Goal: Information Seeking & Learning: Compare options

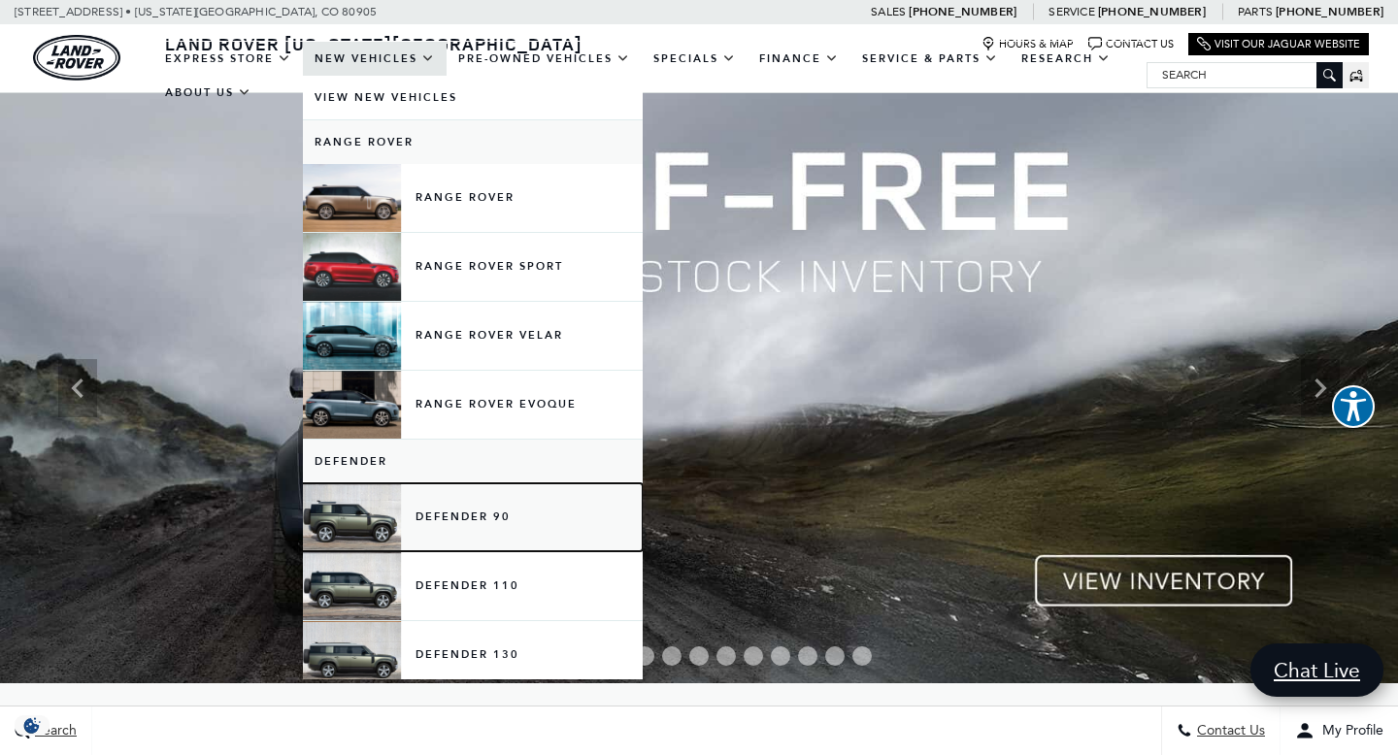
click at [451, 511] on link "Defender 90" at bounding box center [473, 517] width 340 height 68
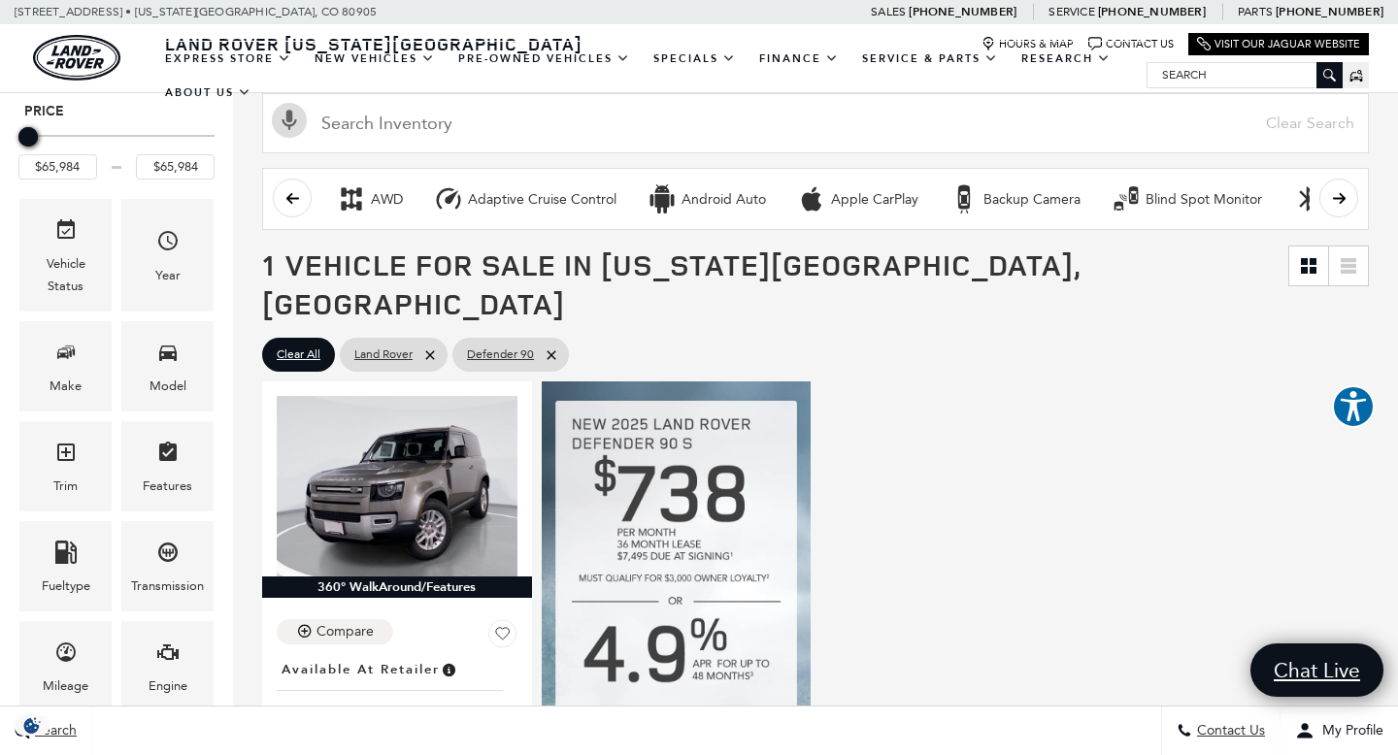
scroll to position [156, 0]
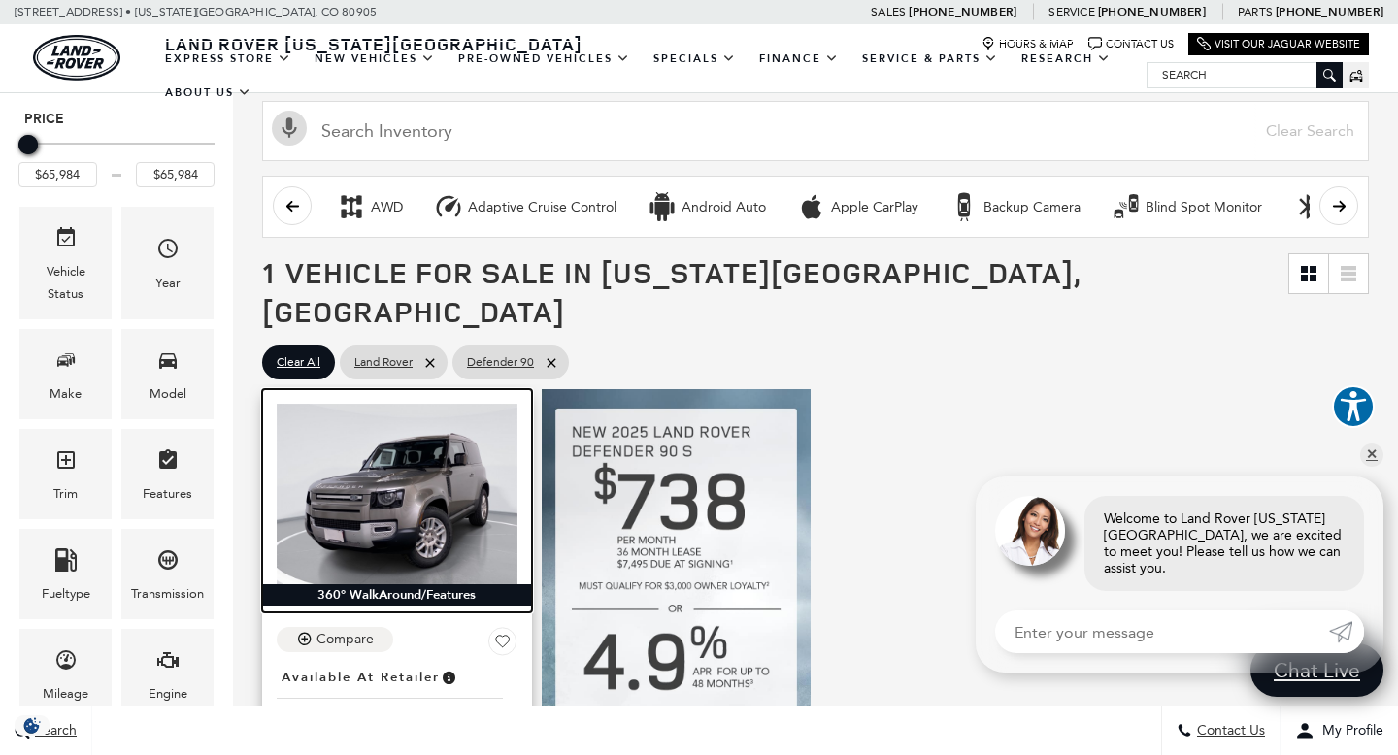
click at [428, 484] on img at bounding box center [397, 494] width 241 height 181
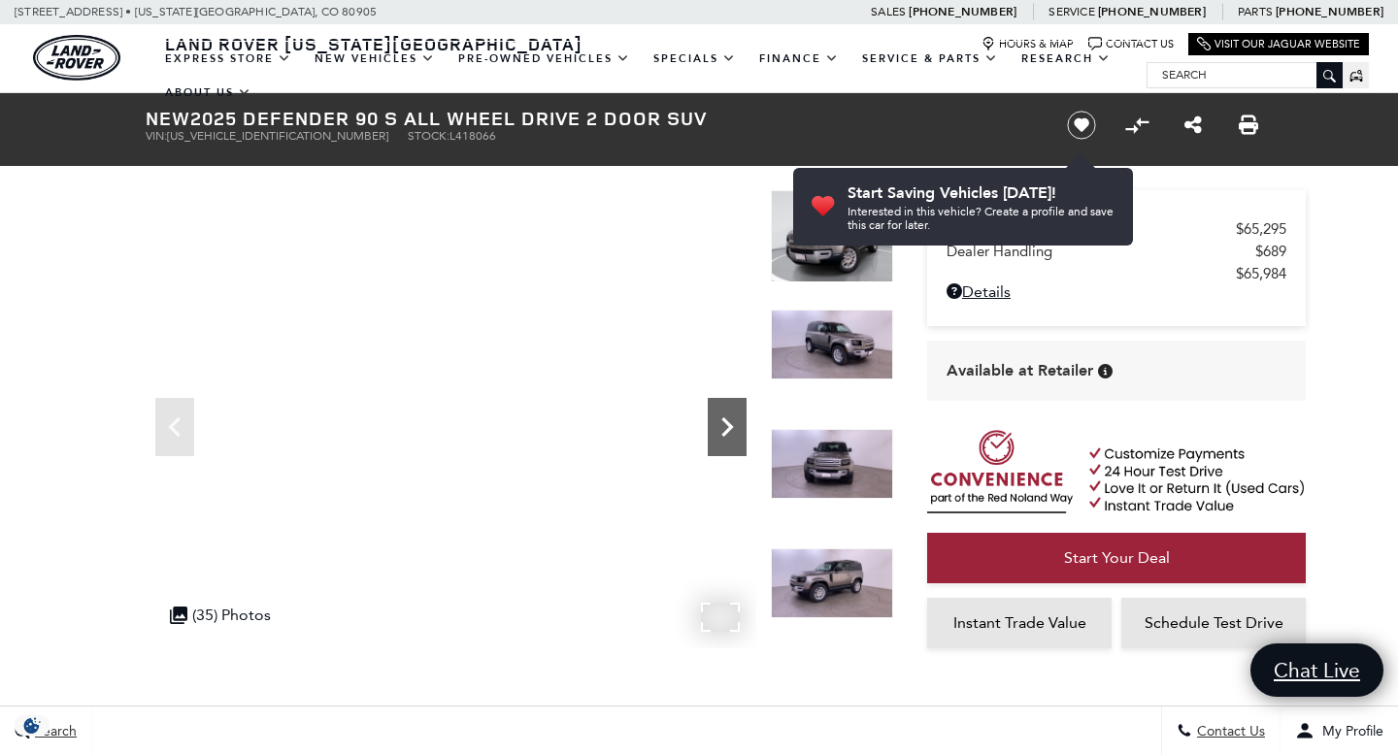
click at [722, 422] on icon "Next" at bounding box center [727, 427] width 39 height 39
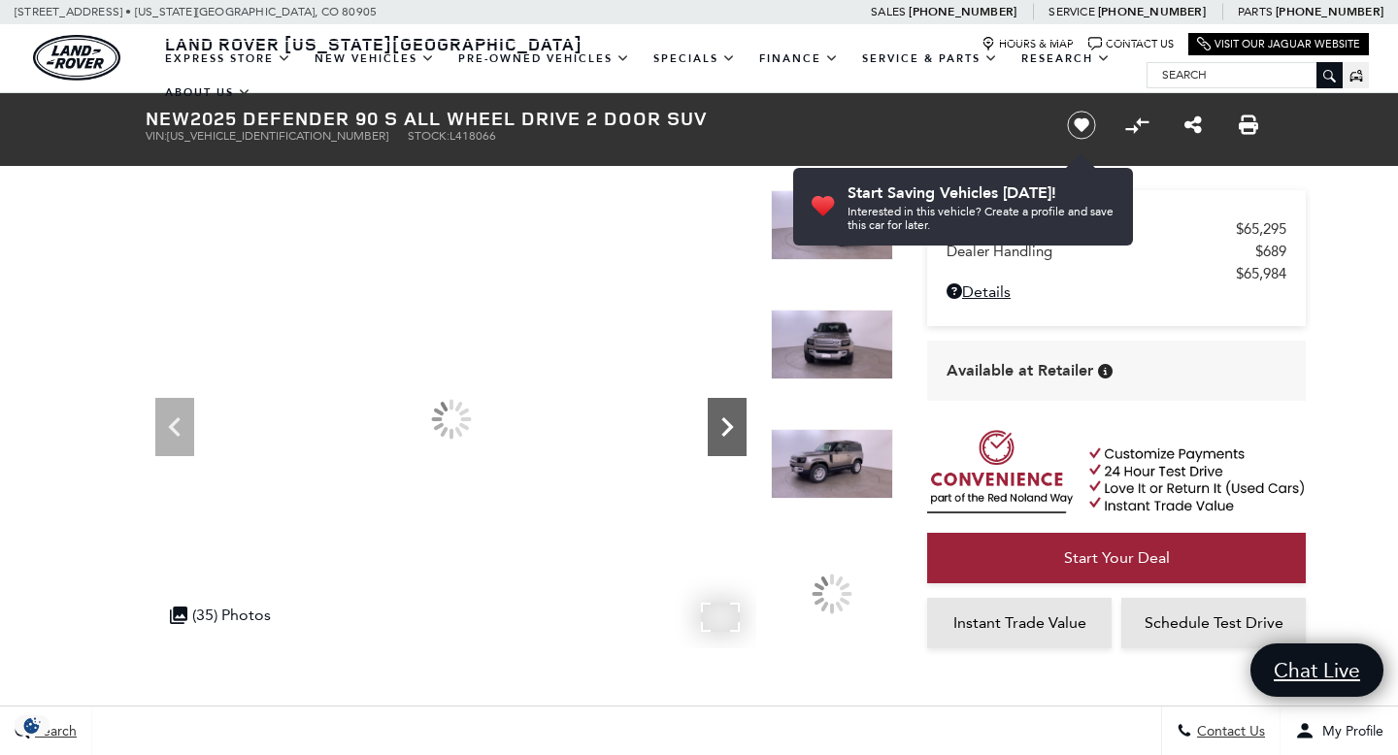
click at [722, 422] on icon "Next" at bounding box center [727, 427] width 39 height 39
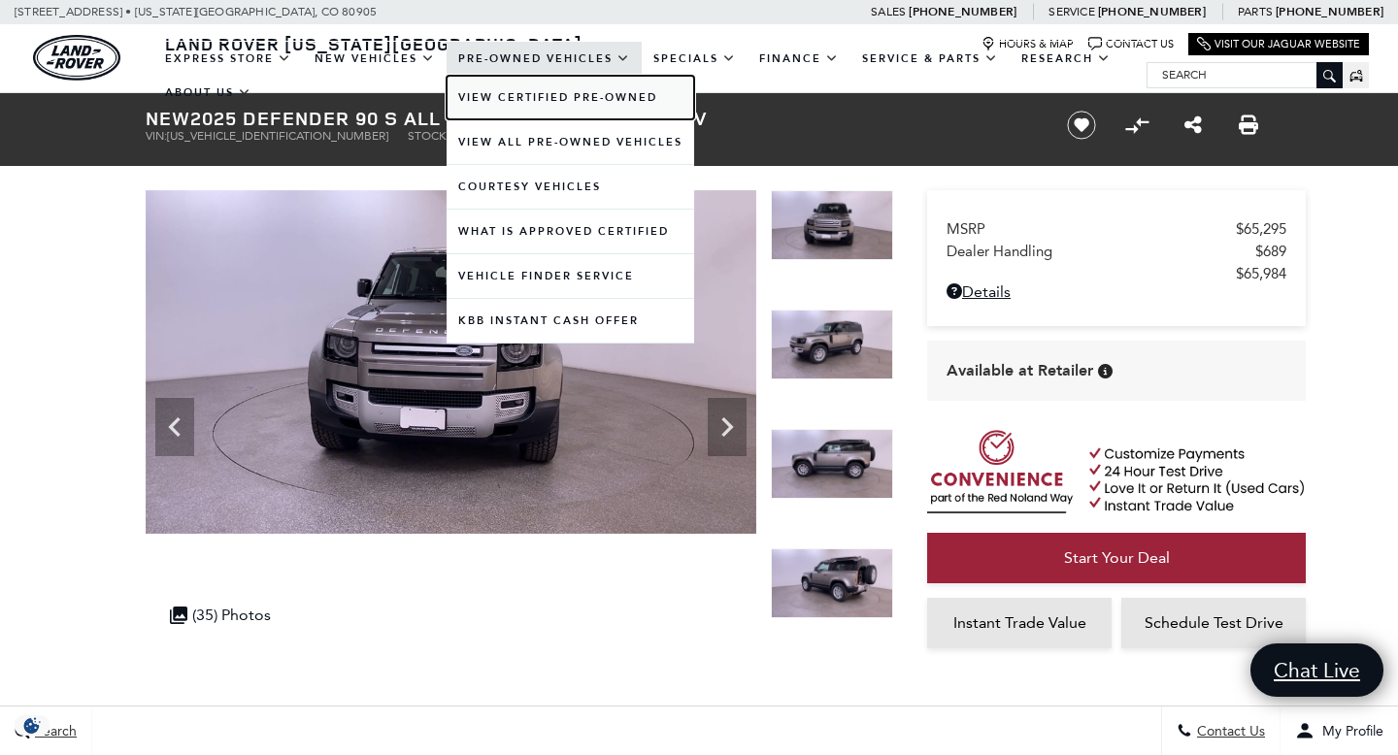
click at [515, 94] on link "View Certified Pre-Owned" at bounding box center [571, 98] width 248 height 44
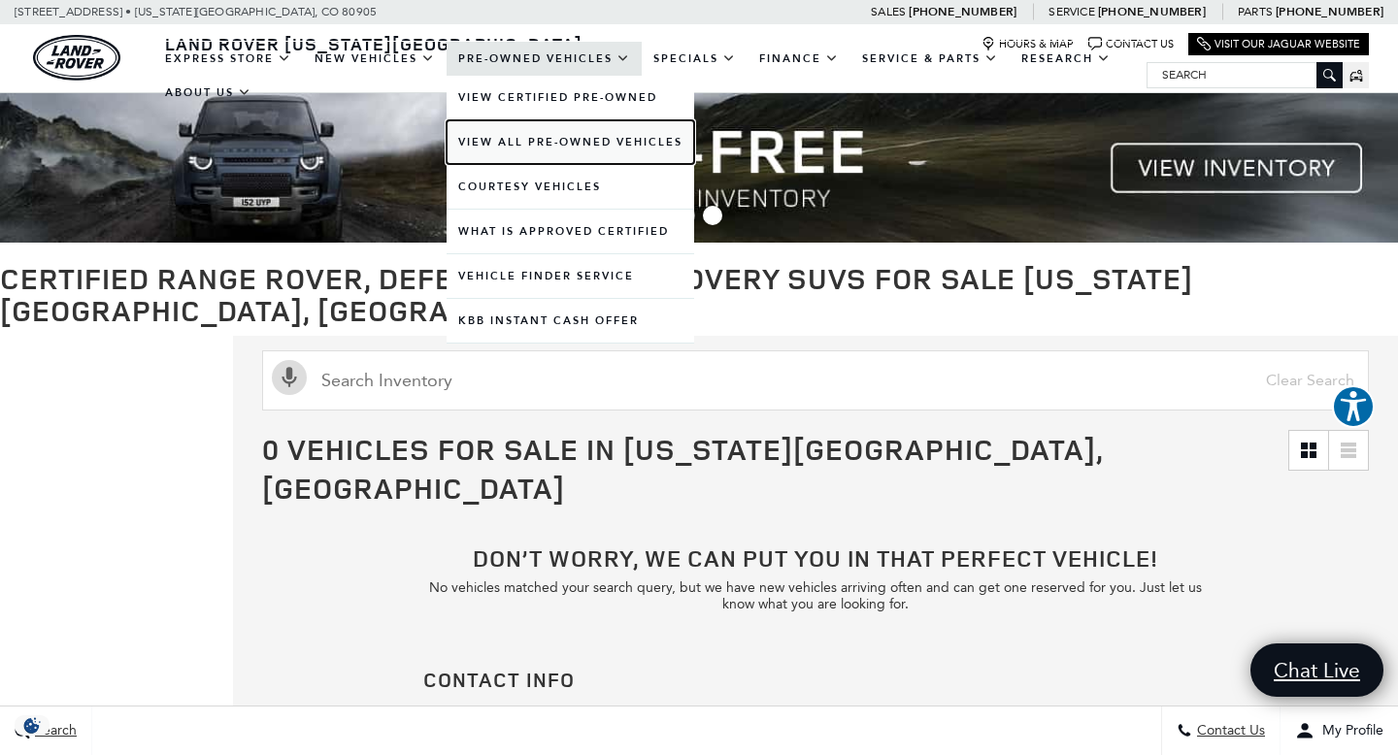
click at [478, 136] on link "View All Pre-Owned Vehicles" at bounding box center [571, 142] width 248 height 44
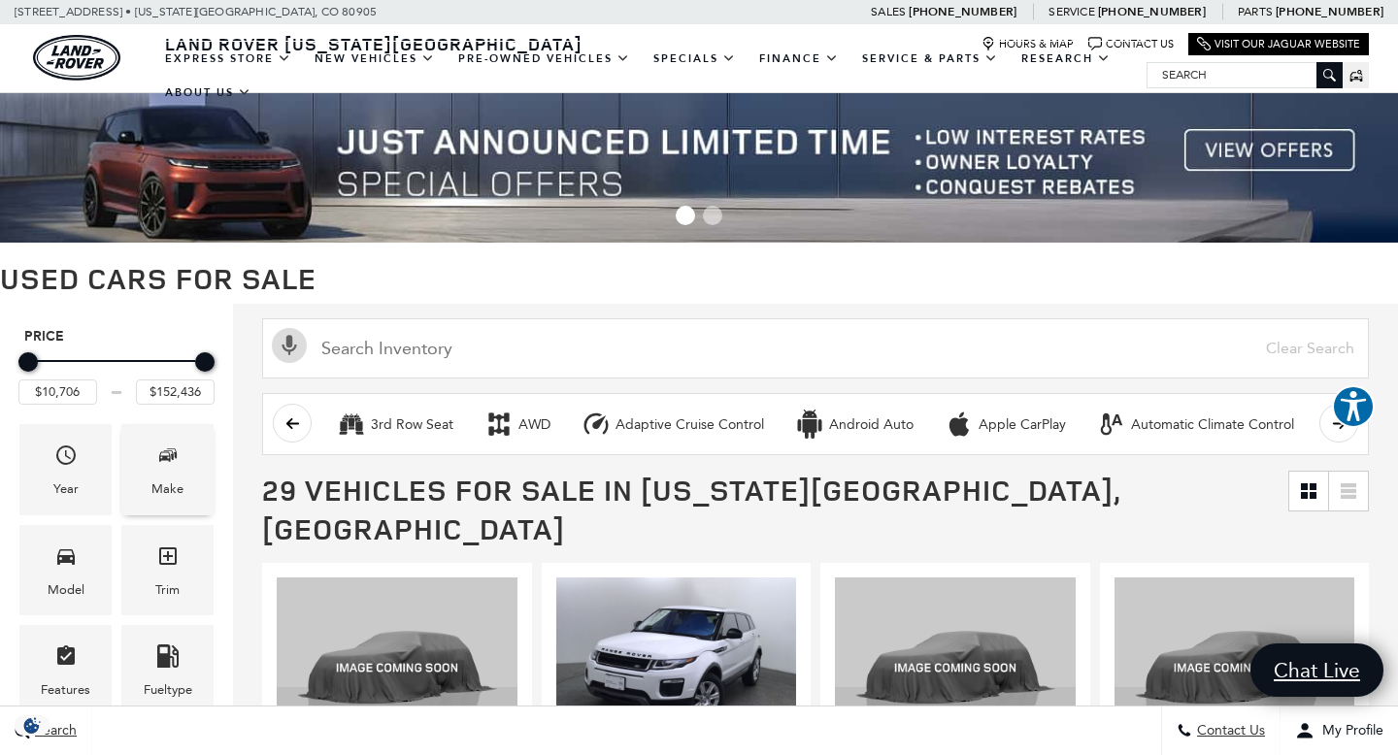
click at [179, 475] on div "Make" at bounding box center [167, 469] width 92 height 90
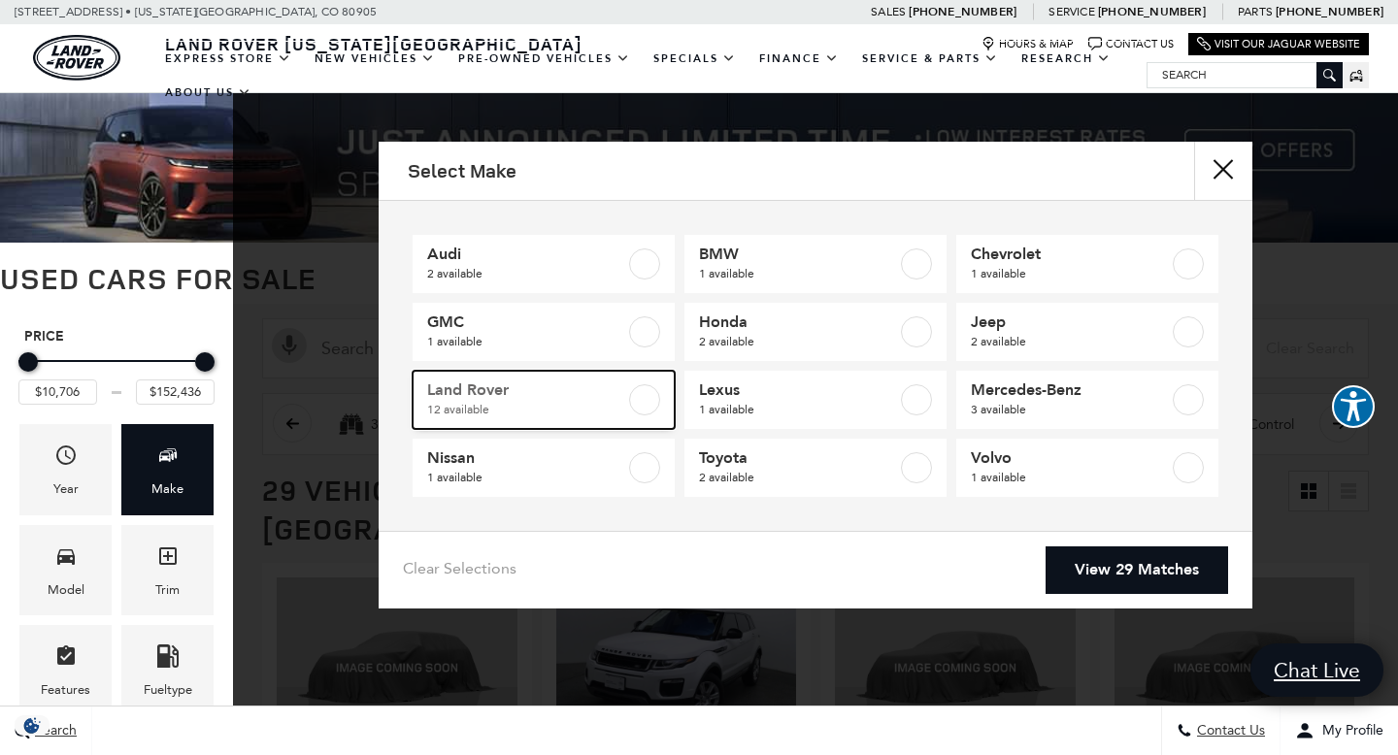
click at [539, 394] on span "Land Rover" at bounding box center [526, 389] width 198 height 19
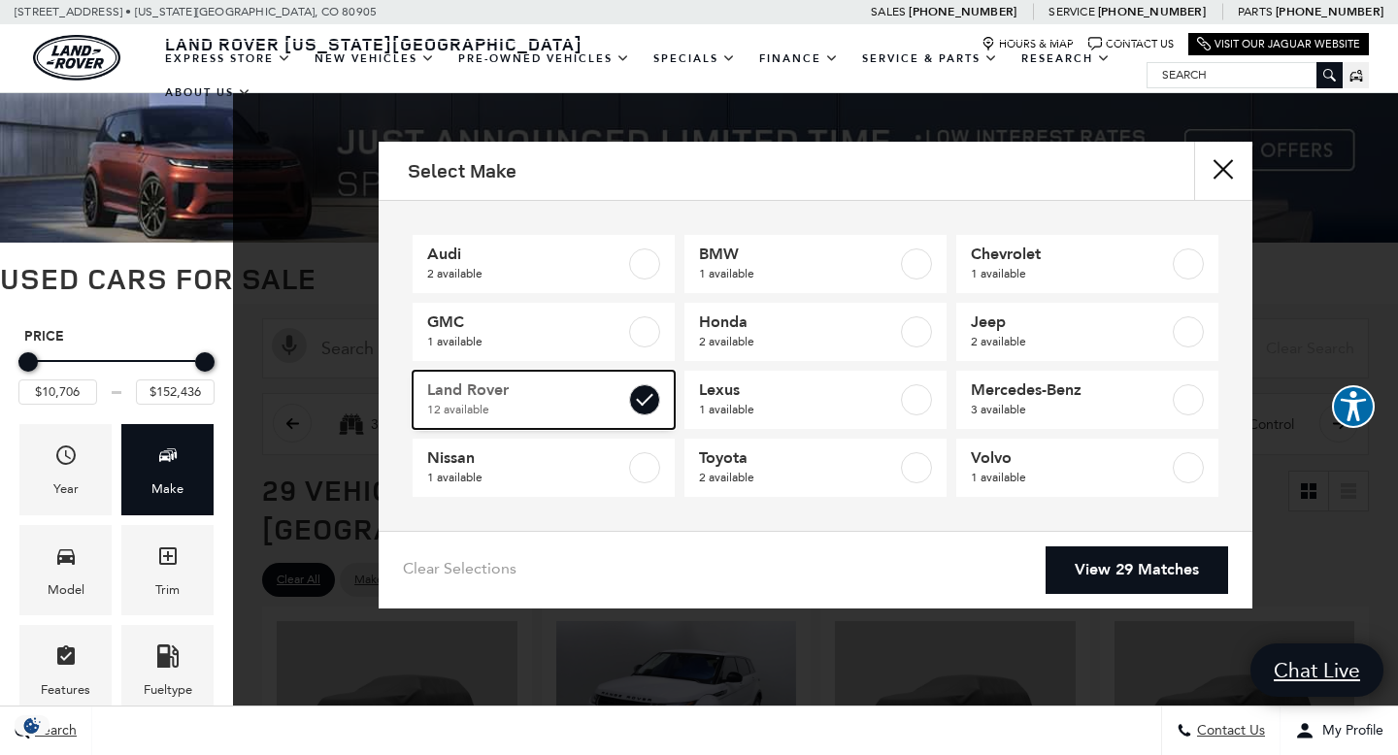
checkbox input "true"
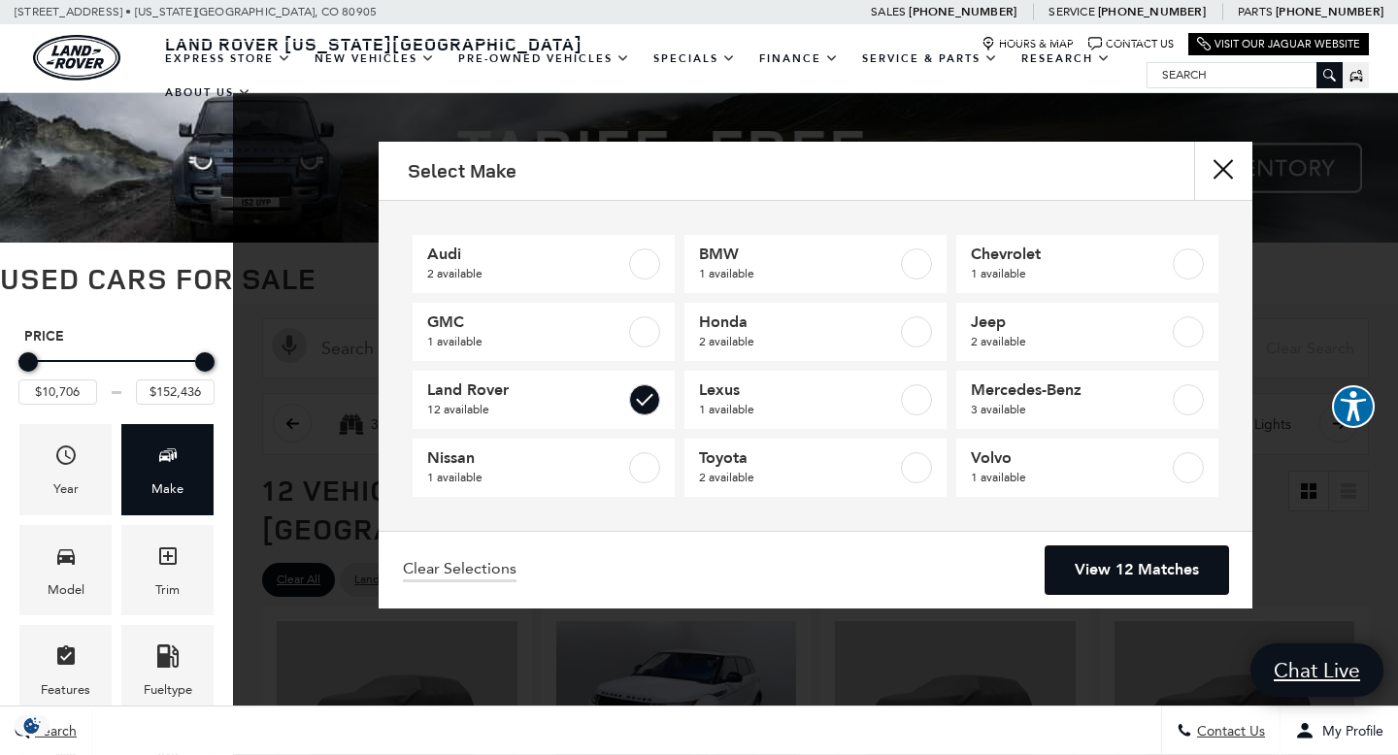
click at [1136, 574] on link "View 12 Matches" at bounding box center [1136, 570] width 182 height 48
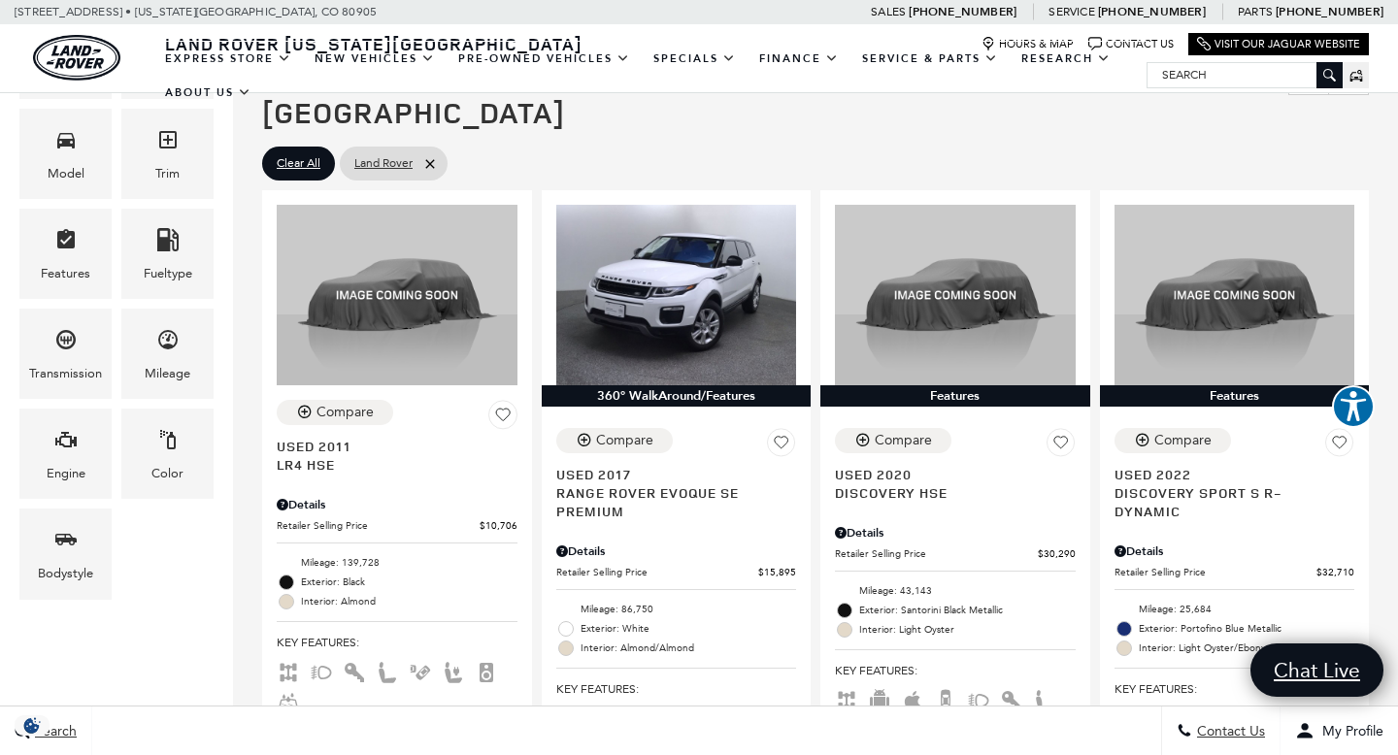
scroll to position [423, 0]
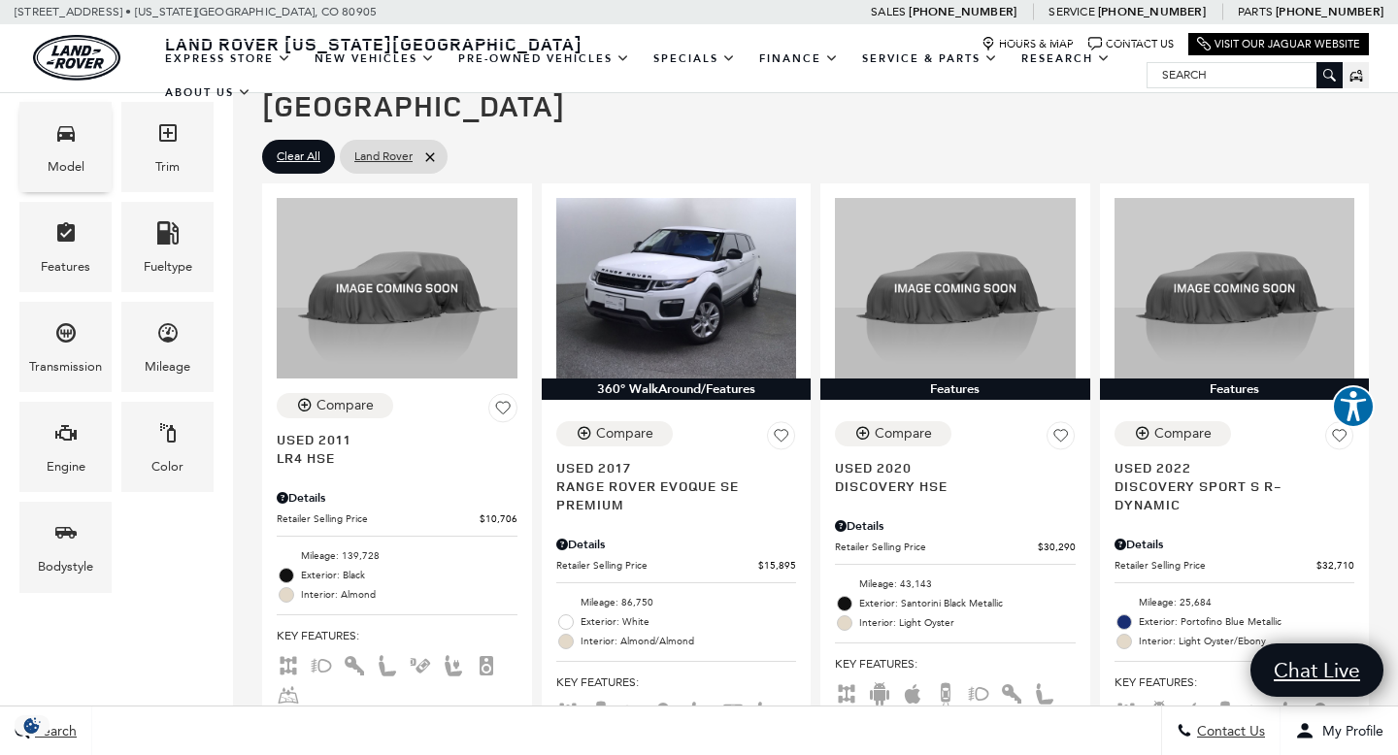
click at [68, 144] on span "Model" at bounding box center [65, 136] width 23 height 40
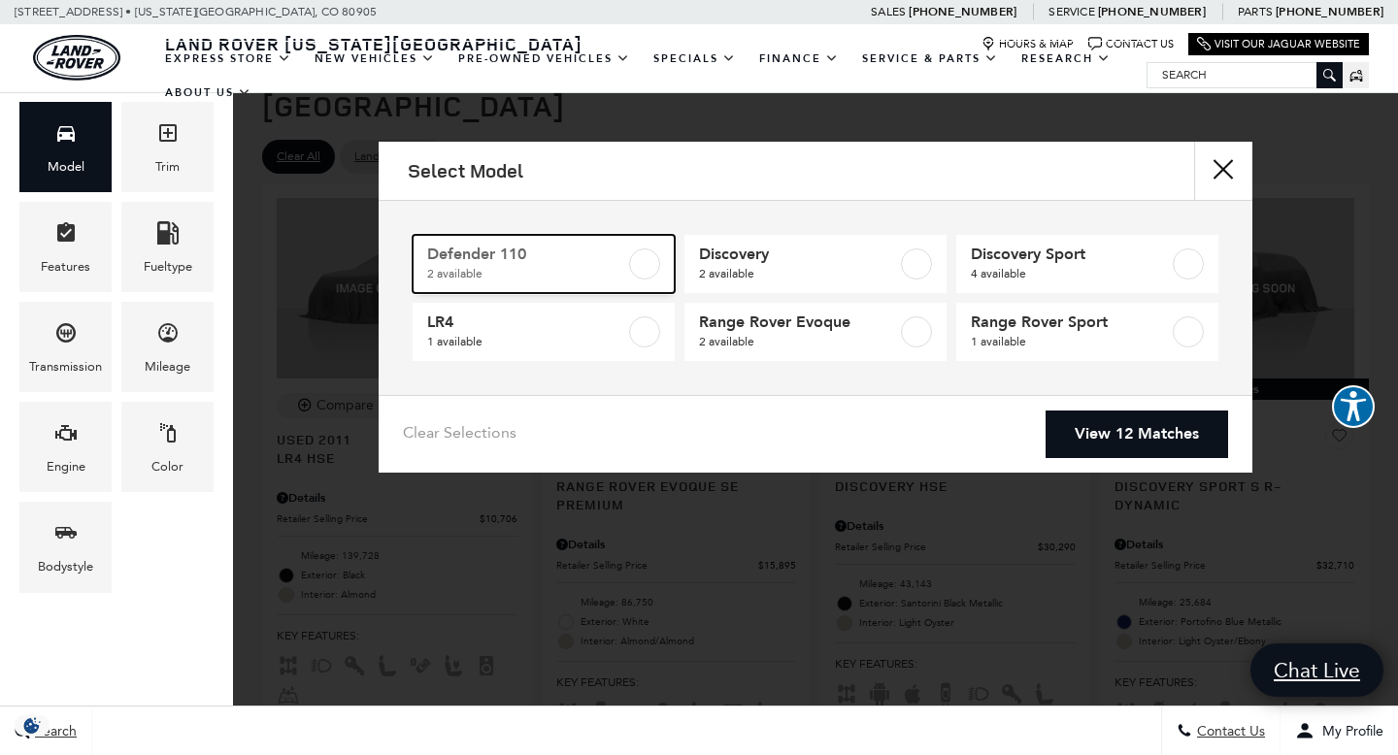
click at [636, 256] on label at bounding box center [644, 263] width 31 height 31
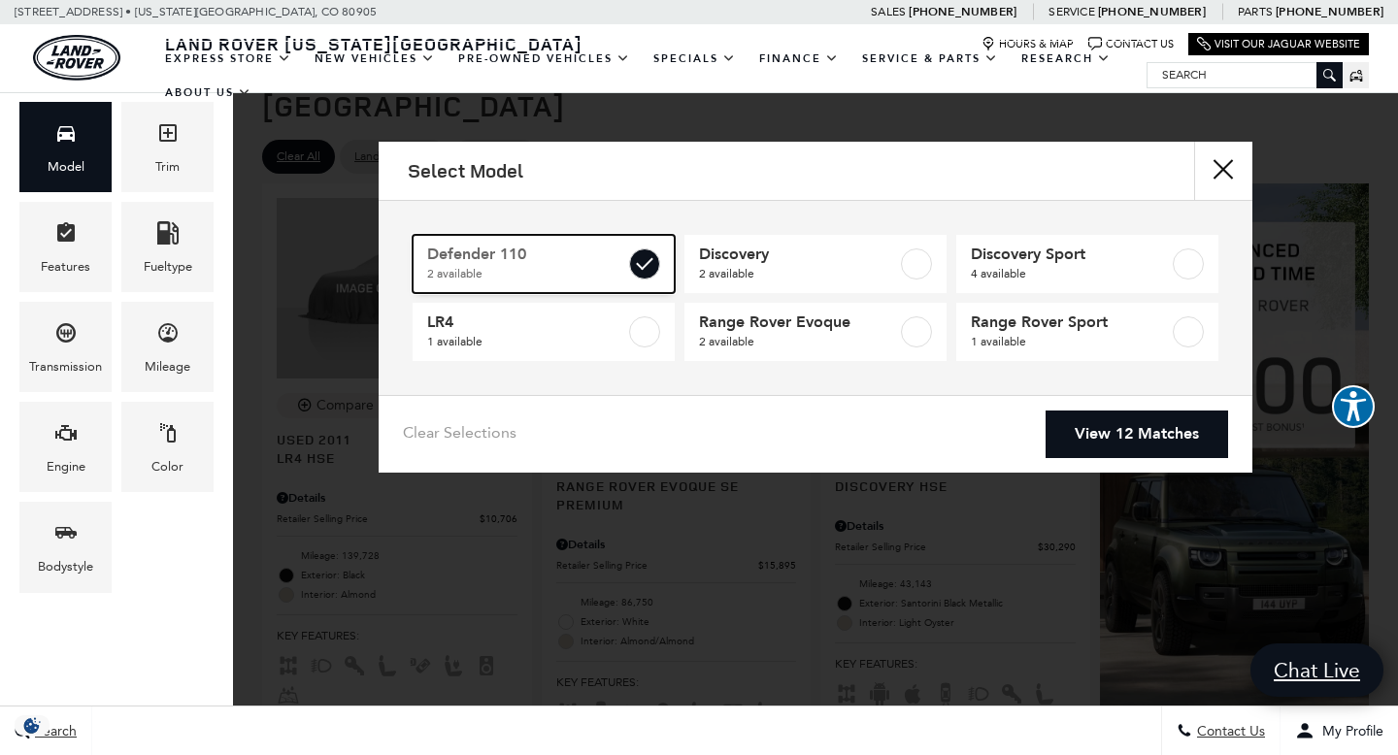
type input "$41,776"
type input "$58,835"
checkbox input "true"
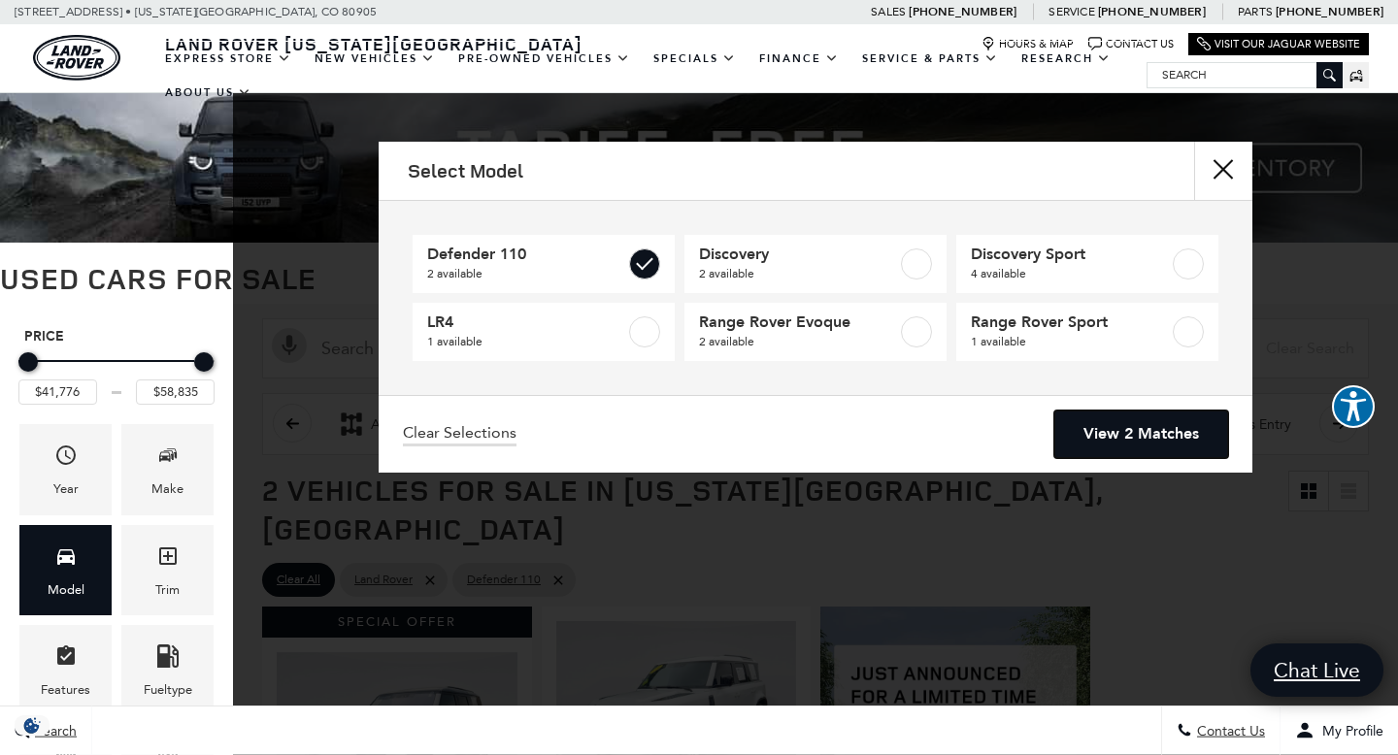
click at [1131, 432] on link "View 2 Matches" at bounding box center [1141, 435] width 174 height 48
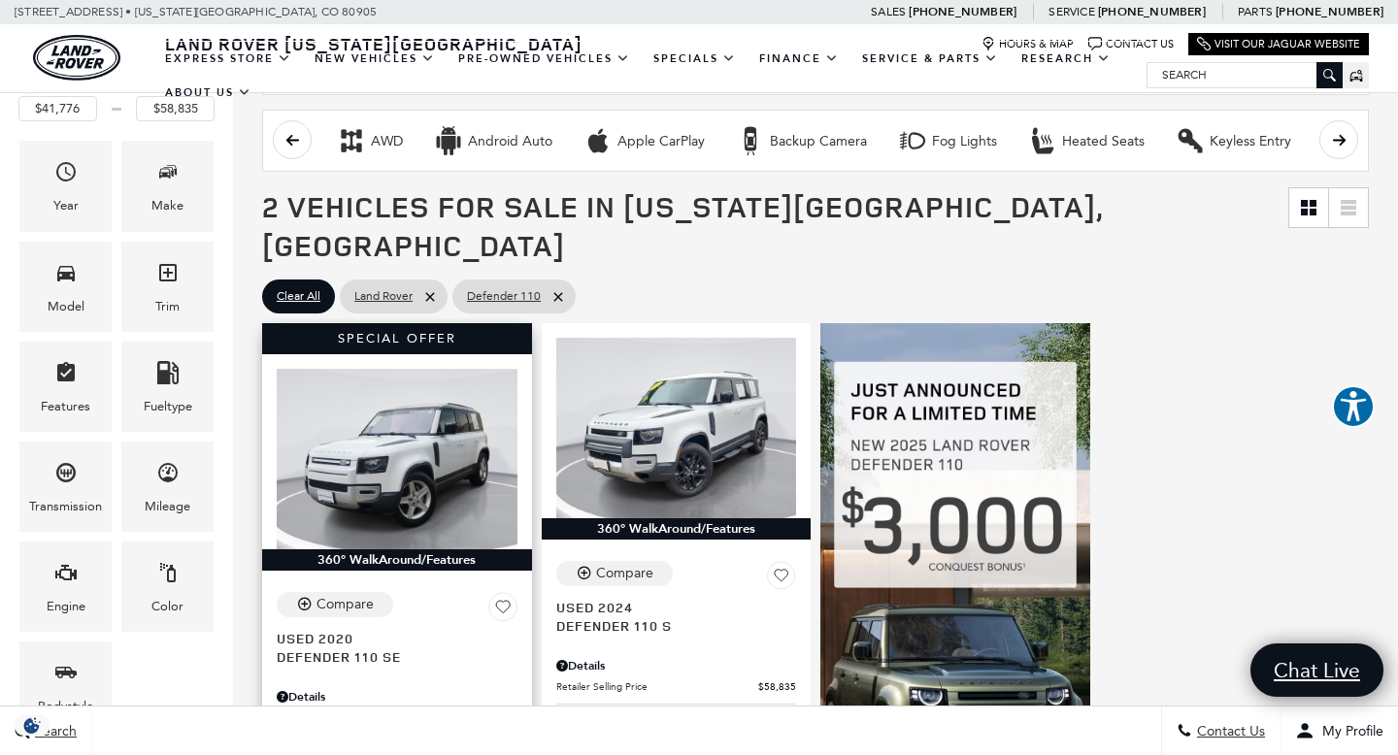
scroll to position [276, 0]
